Goal: Task Accomplishment & Management: Manage account settings

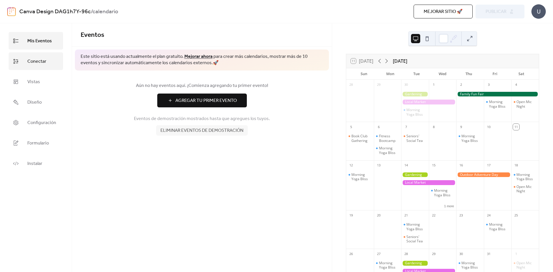
click at [36, 60] on span "Conectar" at bounding box center [36, 61] width 19 height 9
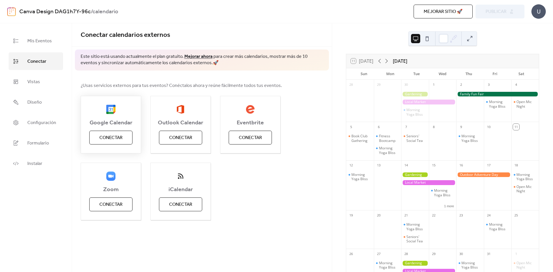
click at [110, 134] on span "Conectar" at bounding box center [110, 137] width 23 height 7
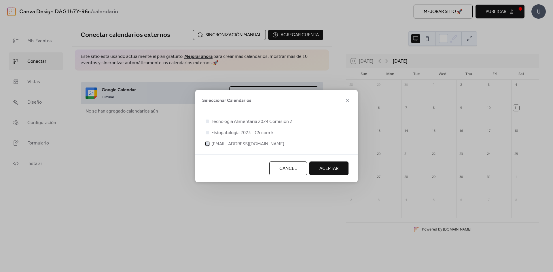
click at [252, 143] on span "[EMAIL_ADDRESS][DOMAIN_NAME]" at bounding box center [247, 144] width 73 height 7
click at [321, 169] on span "ACEPTAR" at bounding box center [328, 168] width 19 height 7
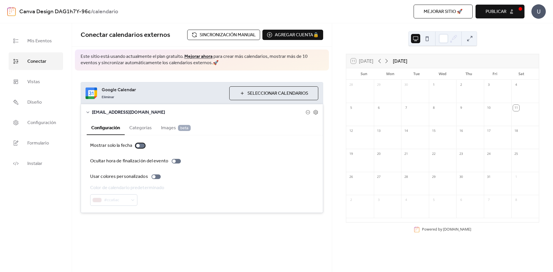
click at [141, 145] on div at bounding box center [140, 145] width 9 height 5
click at [156, 176] on div at bounding box center [155, 176] width 9 height 5
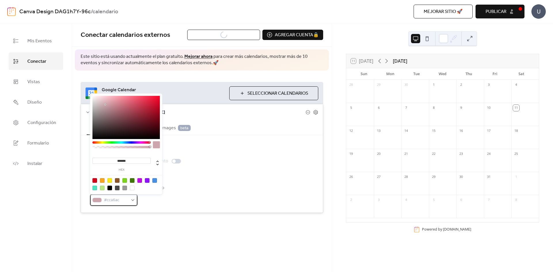
click at [131, 200] on div "#cca6ac" at bounding box center [113, 200] width 47 height 12
click at [94, 186] on div at bounding box center [94, 188] width 5 height 5
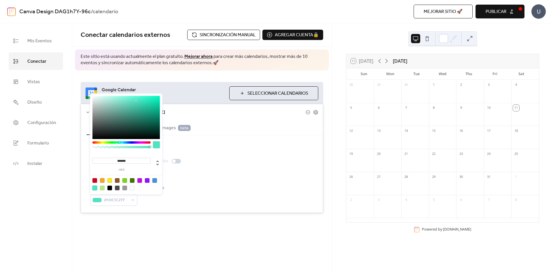
type input "**"
click at [107, 148] on div at bounding box center [121, 147] width 56 height 2
click at [184, 200] on div "Color de calendario predeterminado #50E3C23F" at bounding box center [201, 194] width 223 height 21
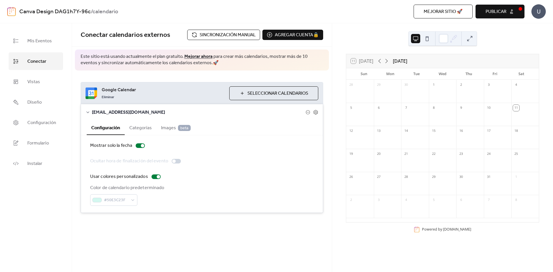
click at [153, 127] on button "Categorías" at bounding box center [141, 127] width 32 height 14
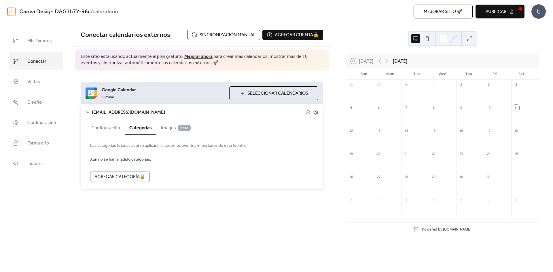
click at [170, 127] on span "Images beta" at bounding box center [176, 128] width 30 height 7
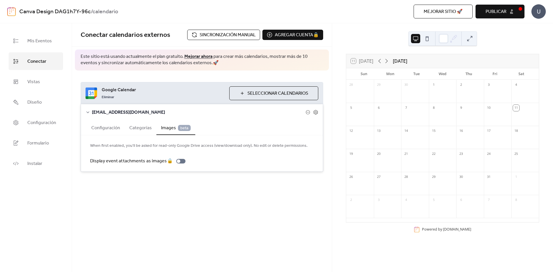
click at [215, 37] on span "Sincronización manual" at bounding box center [227, 35] width 56 height 7
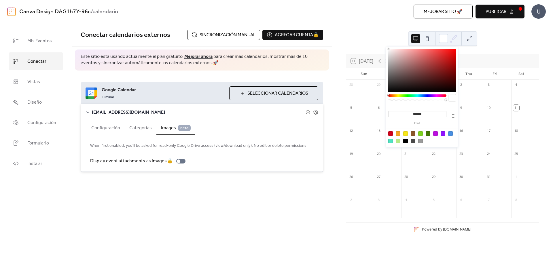
click at [455, 38] on icon at bounding box center [454, 37] width 2 height 2
click at [391, 141] on div at bounding box center [390, 141] width 5 height 5
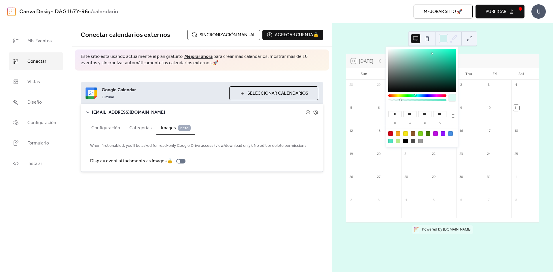
click at [400, 100] on div at bounding box center [417, 100] width 56 height 2
click at [428, 142] on div at bounding box center [427, 141] width 5 height 5
type input "***"
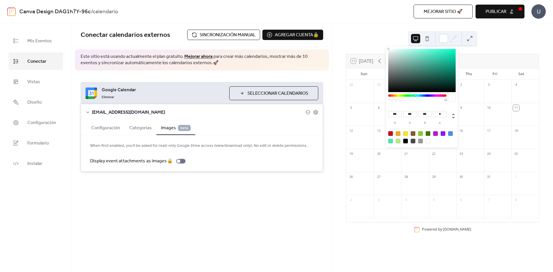
type input "*"
click at [389, 100] on div at bounding box center [417, 100] width 56 height 2
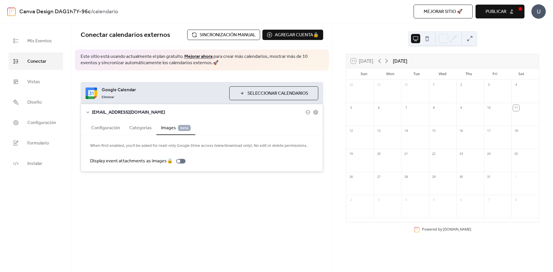
click at [425, 38] on button at bounding box center [426, 38] width 9 height 9
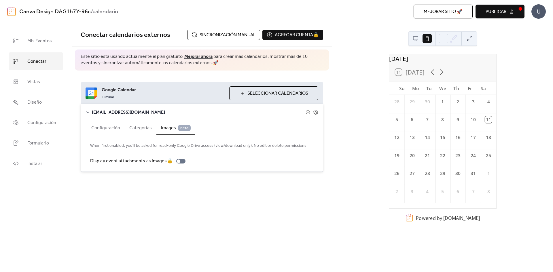
click at [415, 41] on button at bounding box center [415, 38] width 9 height 9
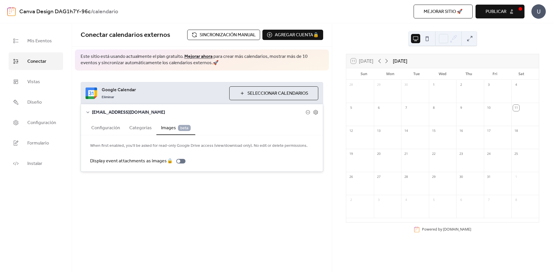
click at [511, 11] on button "Publicar" at bounding box center [499, 12] width 49 height 14
click at [49, 43] on span "Mis Eventos" at bounding box center [39, 41] width 24 height 9
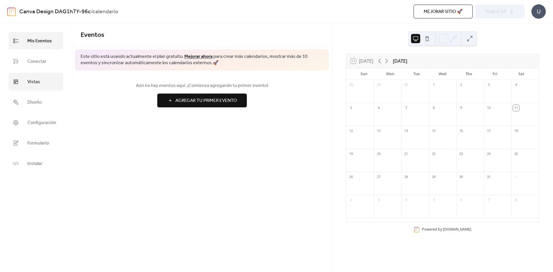
click at [41, 84] on link "Vistas" at bounding box center [36, 82] width 54 height 18
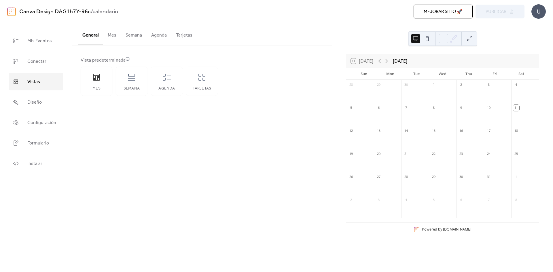
click at [182, 36] on button "Tarjetas" at bounding box center [184, 33] width 26 height 21
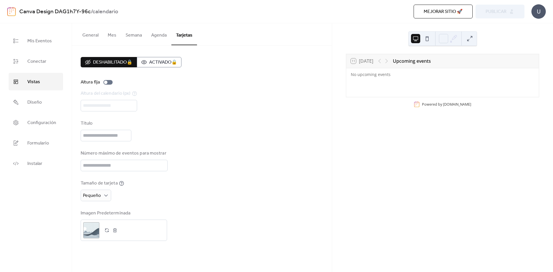
click at [95, 41] on button "General" at bounding box center [90, 33] width 25 height 21
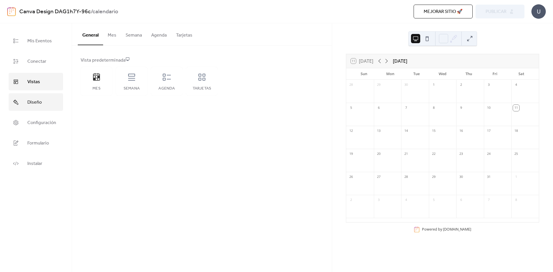
click at [27, 108] on link "Diseño" at bounding box center [36, 102] width 54 height 18
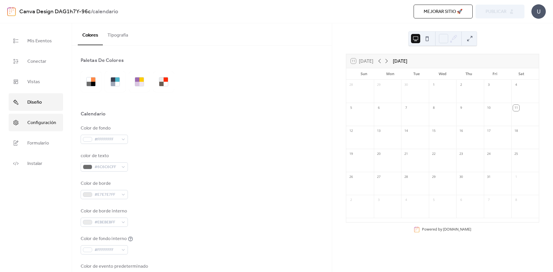
click at [31, 123] on span "Configuración" at bounding box center [41, 122] width 29 height 9
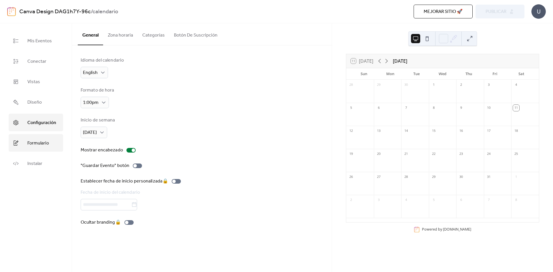
click at [33, 140] on span "Formulario" at bounding box center [38, 143] width 22 height 9
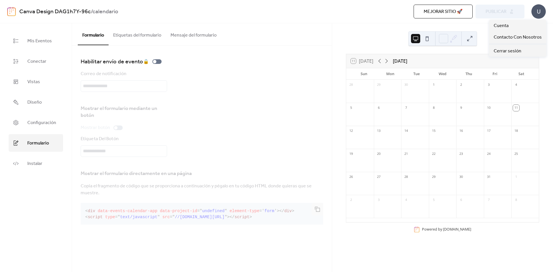
click at [542, 10] on div "U" at bounding box center [538, 11] width 14 height 14
click at [392, 40] on div "11 [DATE] [DATE] Sun Mon Tue Wed Thu Fri Sat 28 29 30 1 2 3 4 5 6 7 8 9 10 11 1…" at bounding box center [442, 147] width 221 height 249
click at [42, 49] on ul "Mis Eventos Conectar Vistas Diseño Configuración Formulario Instalar" at bounding box center [36, 102] width 54 height 140
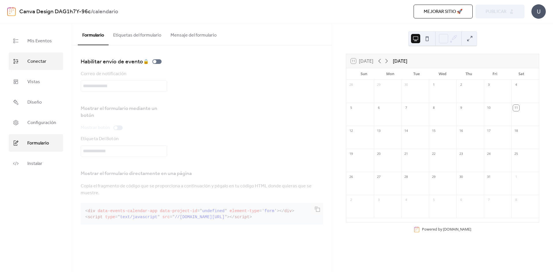
click at [40, 57] on span "Conectar" at bounding box center [36, 61] width 19 height 9
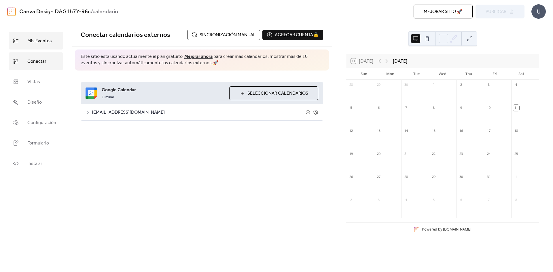
click at [41, 36] on link "Mis Eventos" at bounding box center [36, 41] width 54 height 18
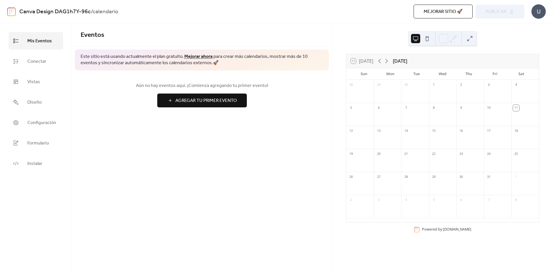
click at [75, 9] on link "Canva Design DAG1h7Y-96c" at bounding box center [54, 11] width 71 height 11
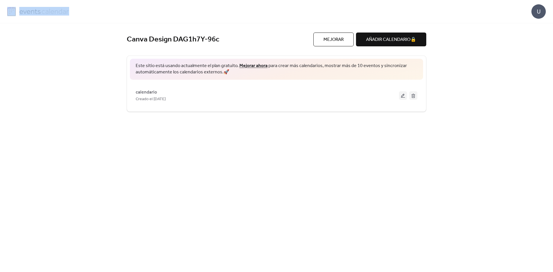
click at [75, 9] on div "U" at bounding box center [276, 11] width 538 height 23
click at [149, 92] on span "calendario" at bounding box center [146, 92] width 21 height 7
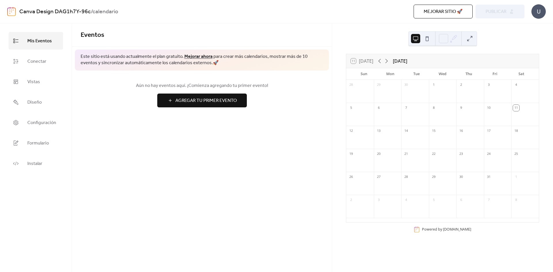
click at [51, 8] on link "Canva Design DAG1h7Y-96c" at bounding box center [54, 11] width 71 height 11
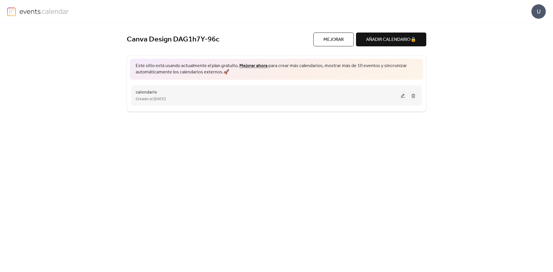
click at [186, 98] on div "Creado el [DATE]" at bounding box center [267, 99] width 263 height 7
drag, startPoint x: 186, startPoint y: 98, endPoint x: 162, endPoint y: 99, distance: 23.9
click at [162, 99] on span "Creado el [DATE]" at bounding box center [151, 99] width 30 height 7
drag, startPoint x: 176, startPoint y: 100, endPoint x: 130, endPoint y: 96, distance: 45.6
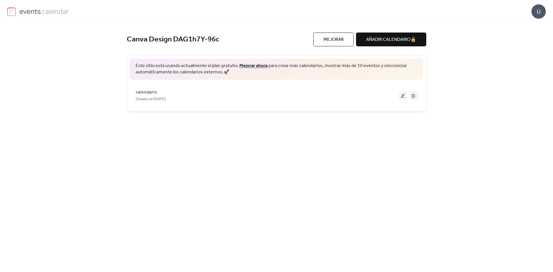
click at [130, 96] on div "calendario Creado el [DATE]" at bounding box center [276, 95] width 299 height 23
copy span "Creado el [DATE]"
